Goal: Transaction & Acquisition: Purchase product/service

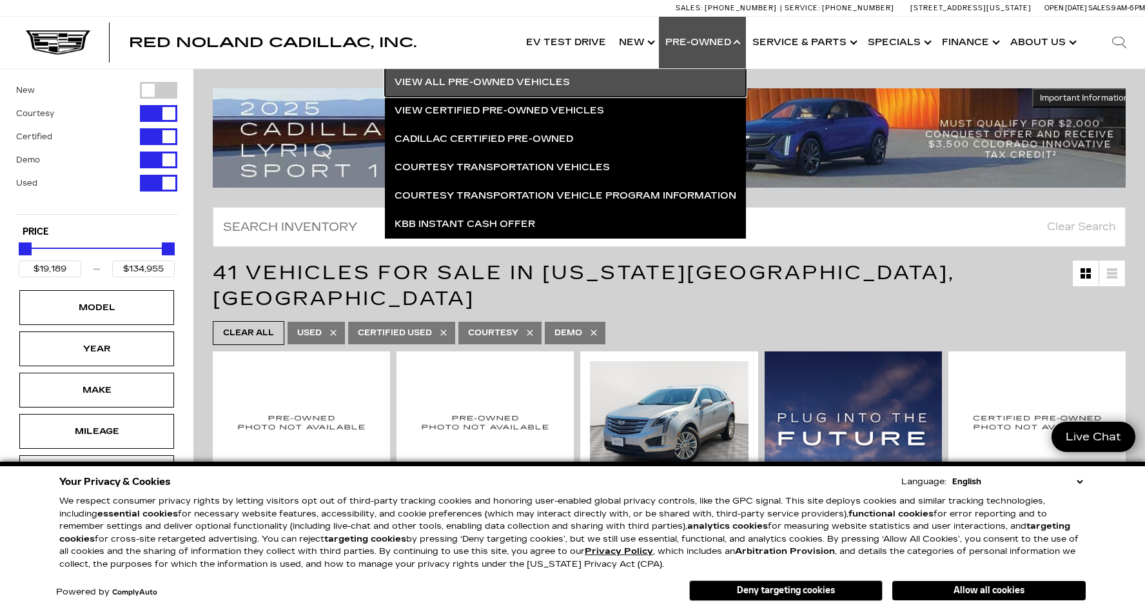
click at [509, 84] on link "View All Pre-Owned Vehicles" at bounding box center [565, 82] width 361 height 28
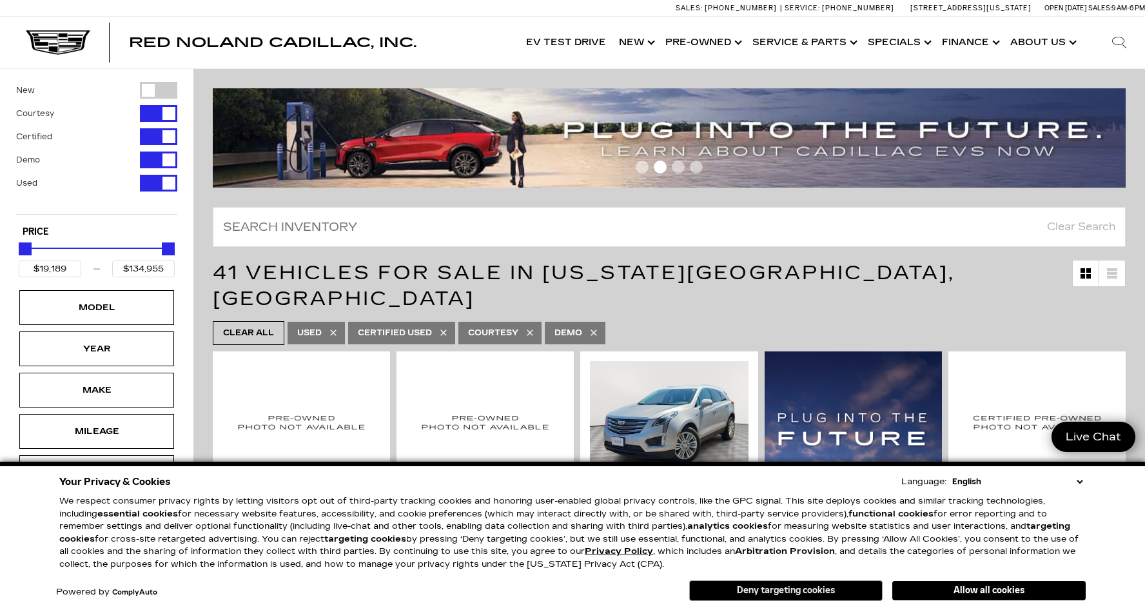
click at [782, 589] on button "Deny targeting cookies" at bounding box center [785, 590] width 193 height 21
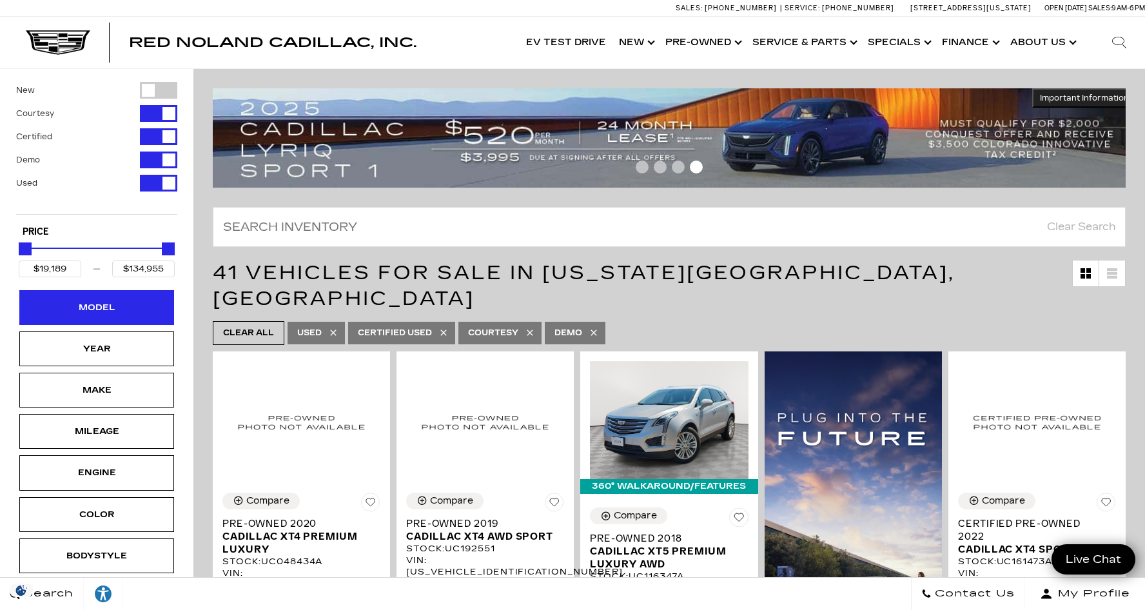
click at [95, 308] on div "Model" at bounding box center [96, 307] width 64 height 14
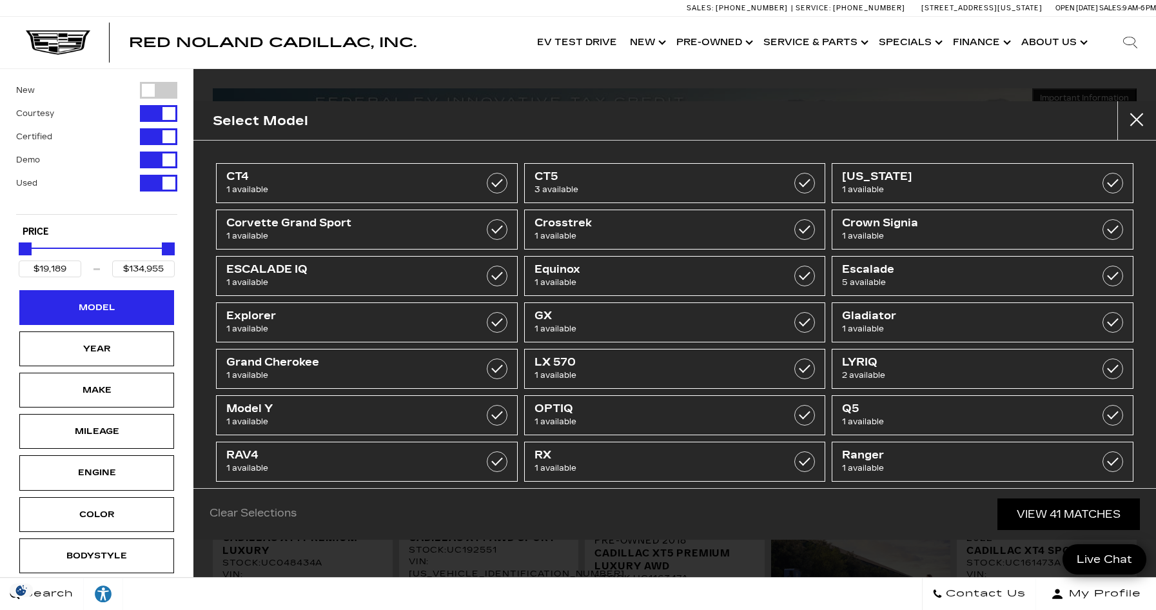
click at [97, 309] on div "Model" at bounding box center [96, 307] width 64 height 14
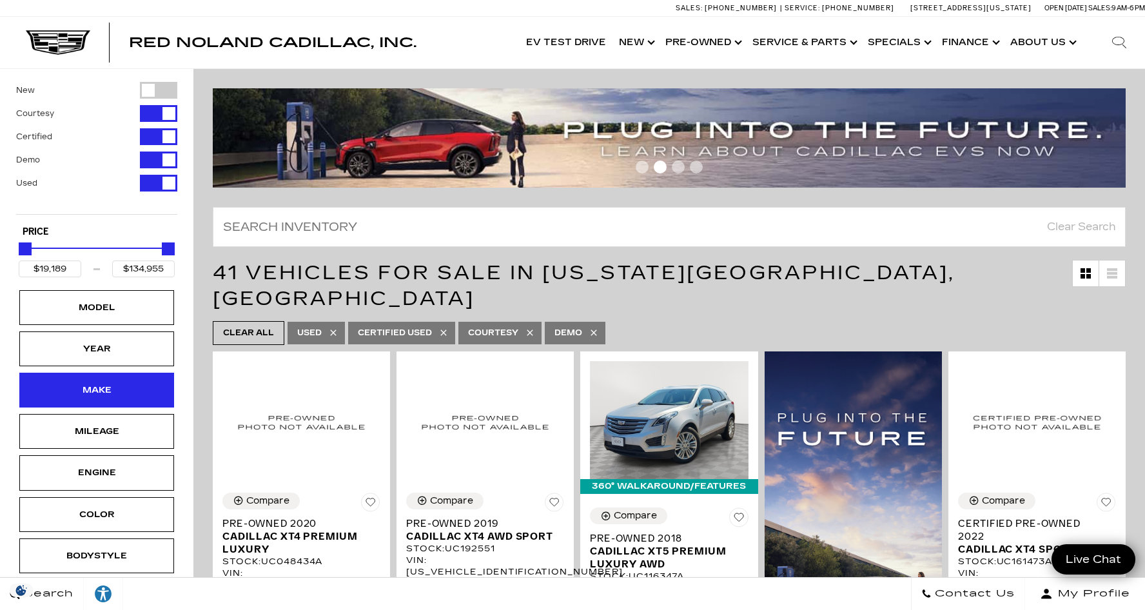
click at [106, 392] on div "Make" at bounding box center [96, 390] width 64 height 14
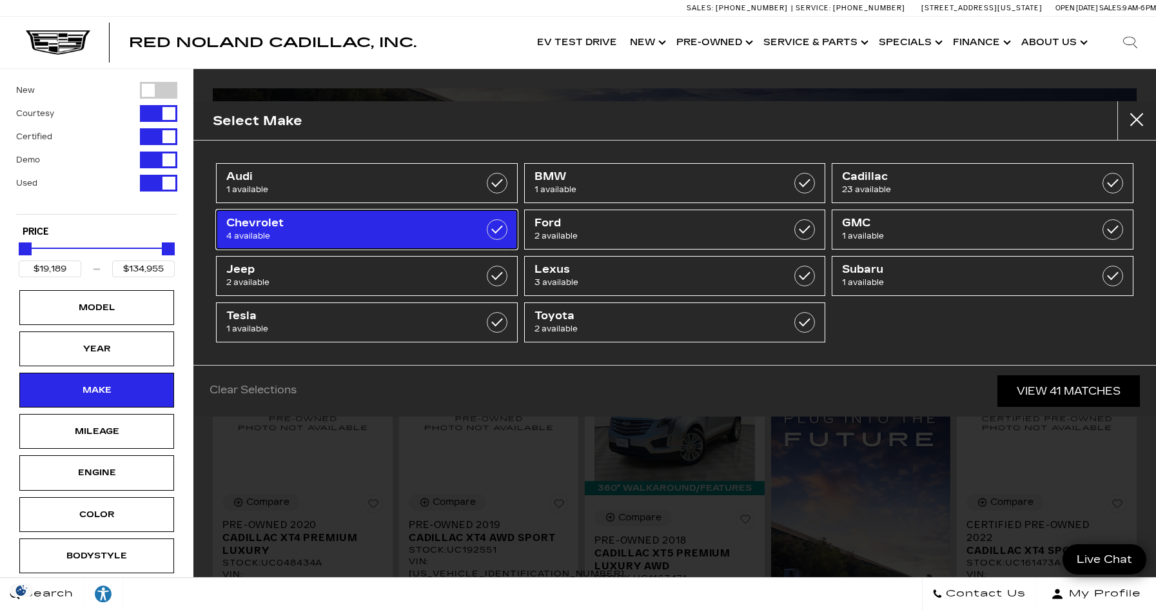
click at [469, 234] on link "Chevrolet 4 available" at bounding box center [367, 230] width 302 height 40
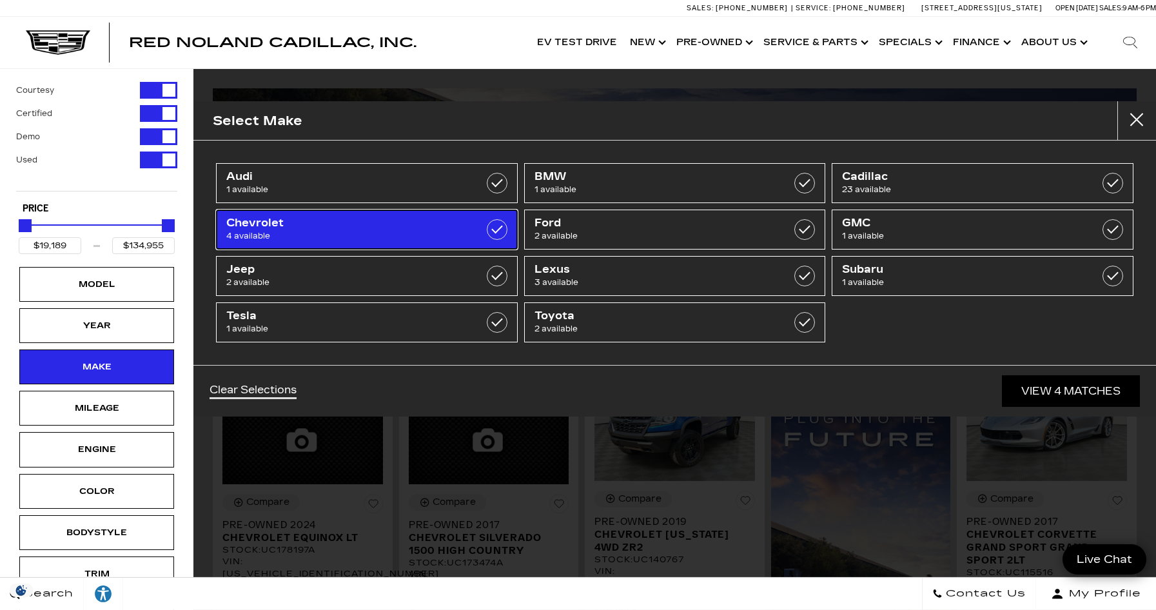
type input "$26,639"
type input "$62,189"
checkbox input "true"
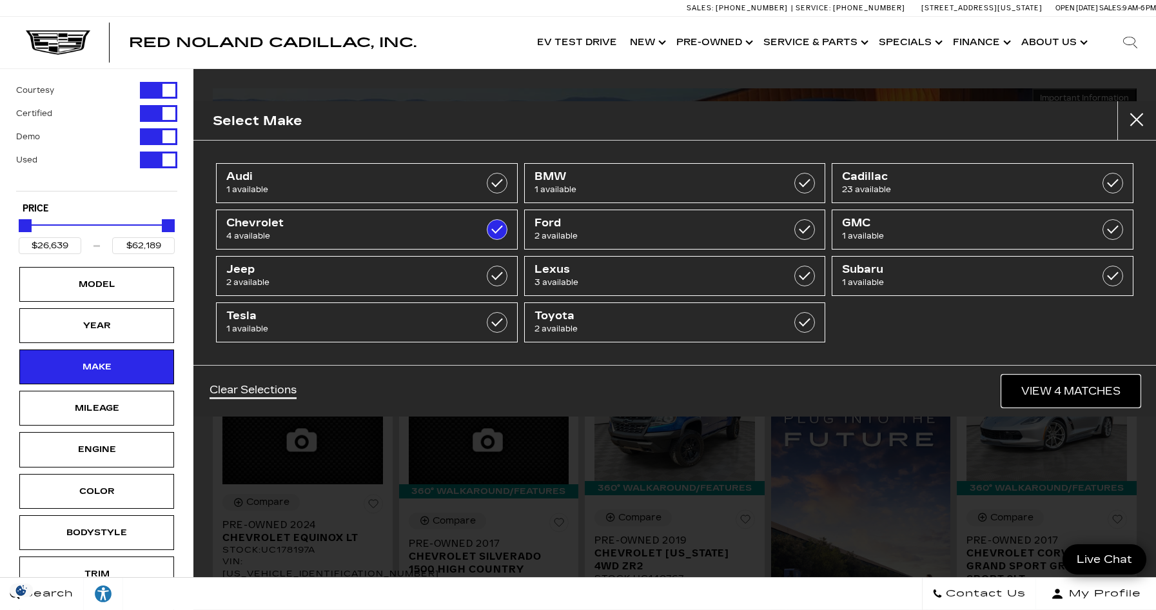
click at [1037, 393] on link "View 4 Matches" at bounding box center [1071, 391] width 138 height 32
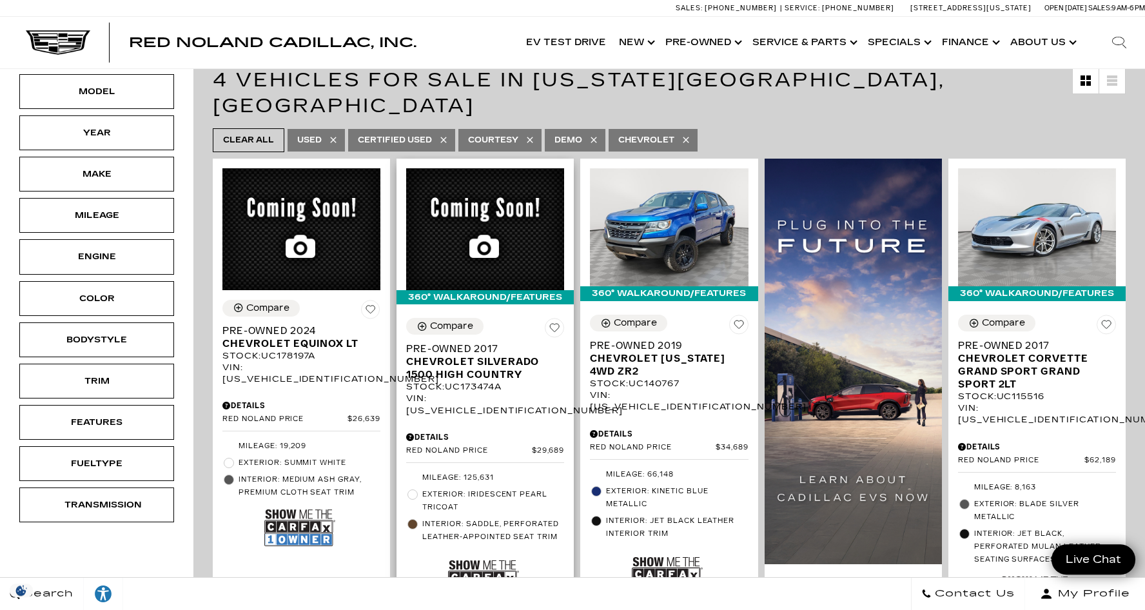
scroll to position [263, 0]
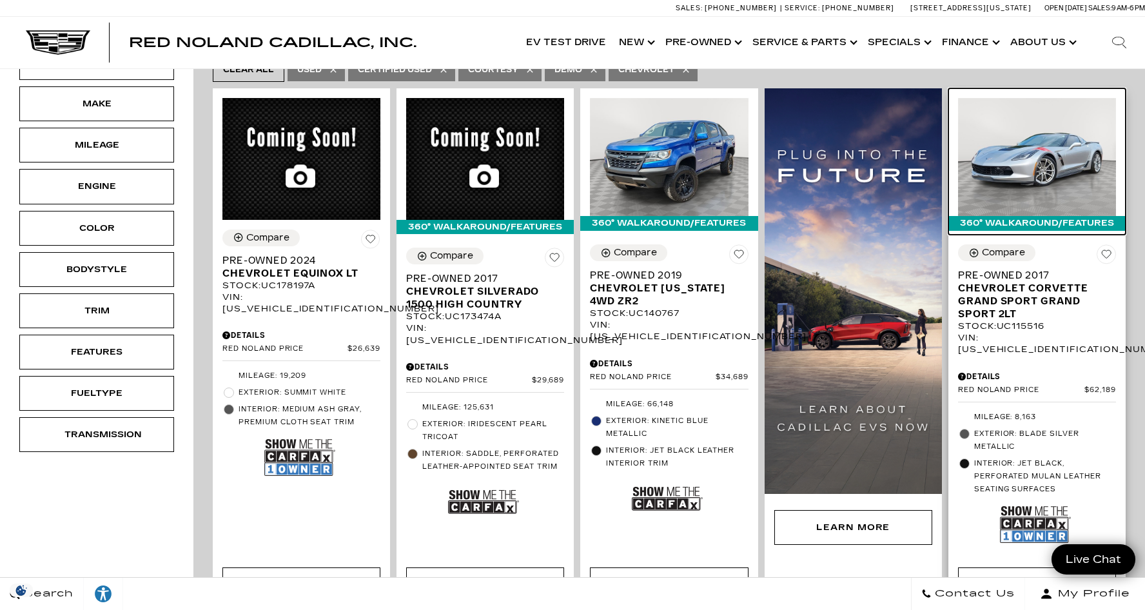
click at [1065, 122] on img at bounding box center [1037, 157] width 158 height 119
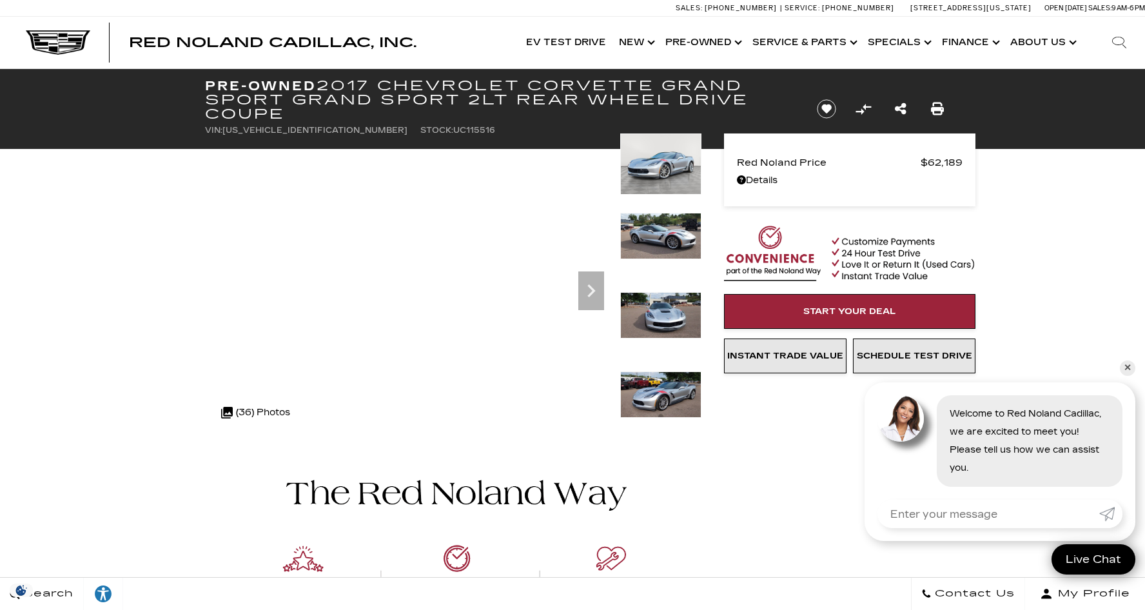
click at [669, 163] on img at bounding box center [660, 163] width 81 height 61
